Goal: Check status: Check status

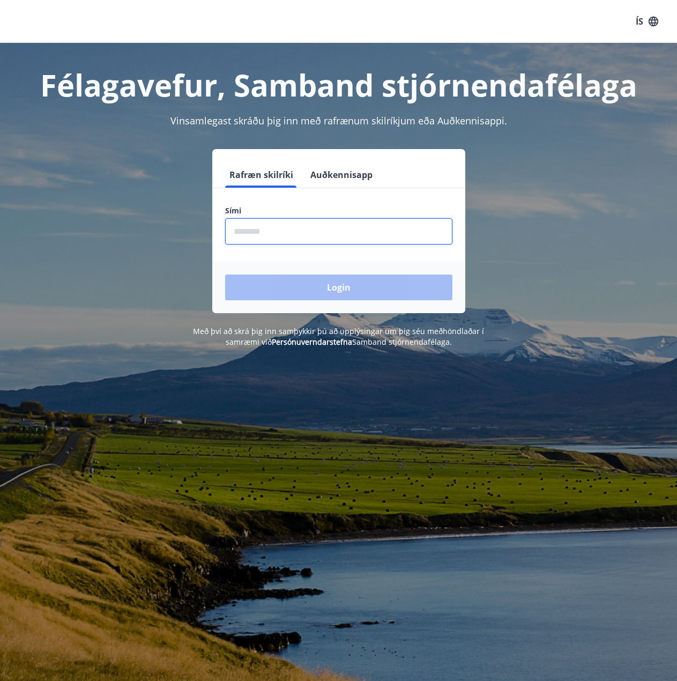
drag, startPoint x: 356, startPoint y: 218, endPoint x: 348, endPoint y: 235, distance: 18.5
click at [348, 235] on input "phone" at bounding box center [338, 231] width 227 height 26
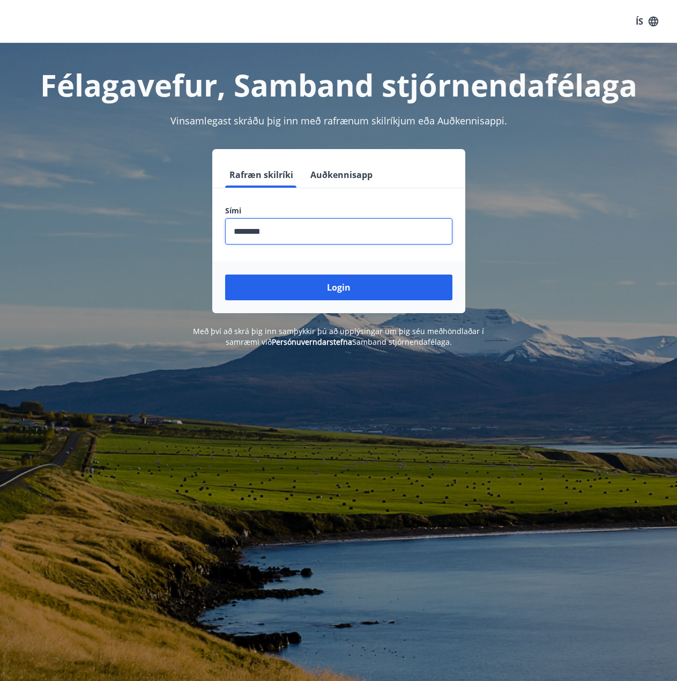
type input "********"
click at [225, 274] on button "Login" at bounding box center [338, 287] width 227 height 26
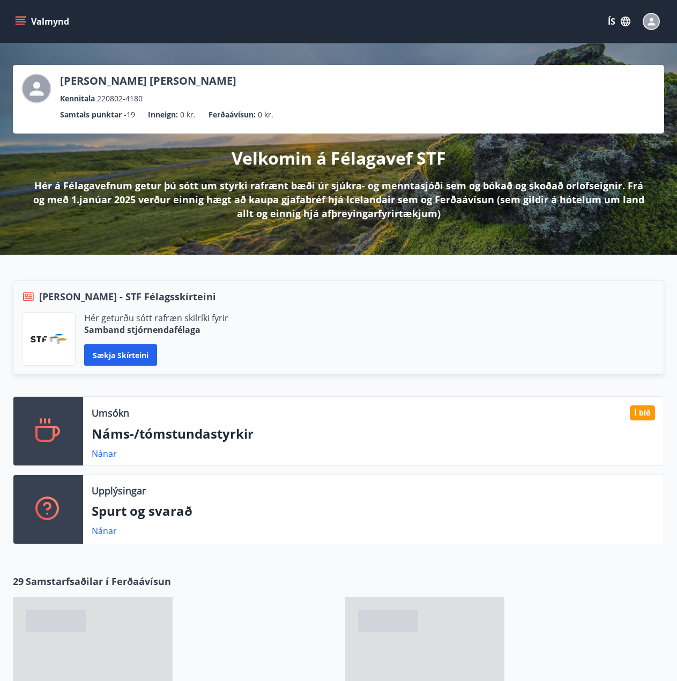
click at [21, 17] on icon "menu" at bounding box center [22, 17] width 12 height 1
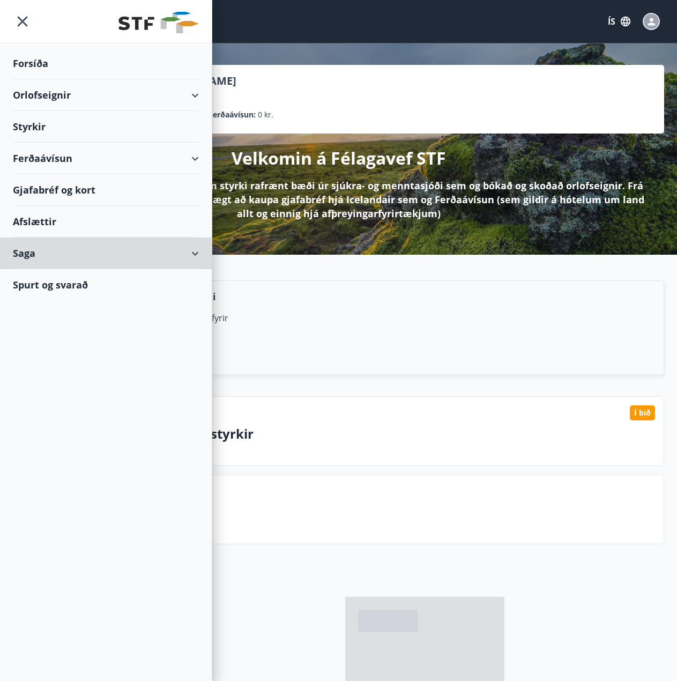
click at [161, 250] on div "Saga" at bounding box center [106, 253] width 186 height 32
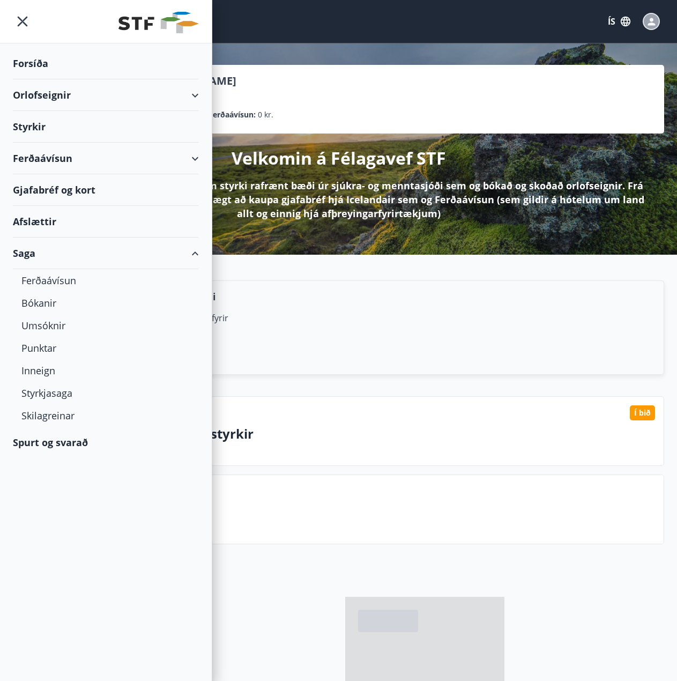
click at [35, 321] on div "Umsóknir" at bounding box center [105, 325] width 169 height 23
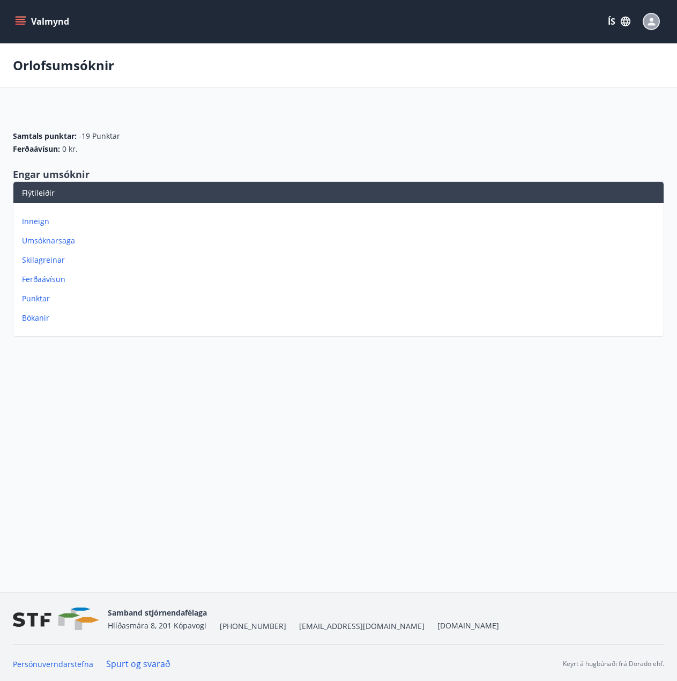
click at [45, 241] on p "Umsóknarsaga" at bounding box center [340, 240] width 637 height 11
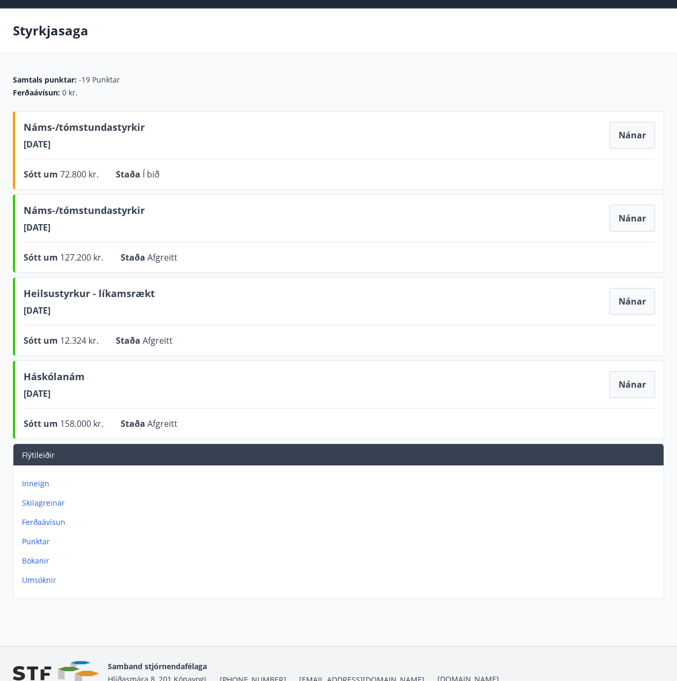
scroll to position [54, 0]
